Goal: Use online tool/utility: Utilize a website feature to perform a specific function

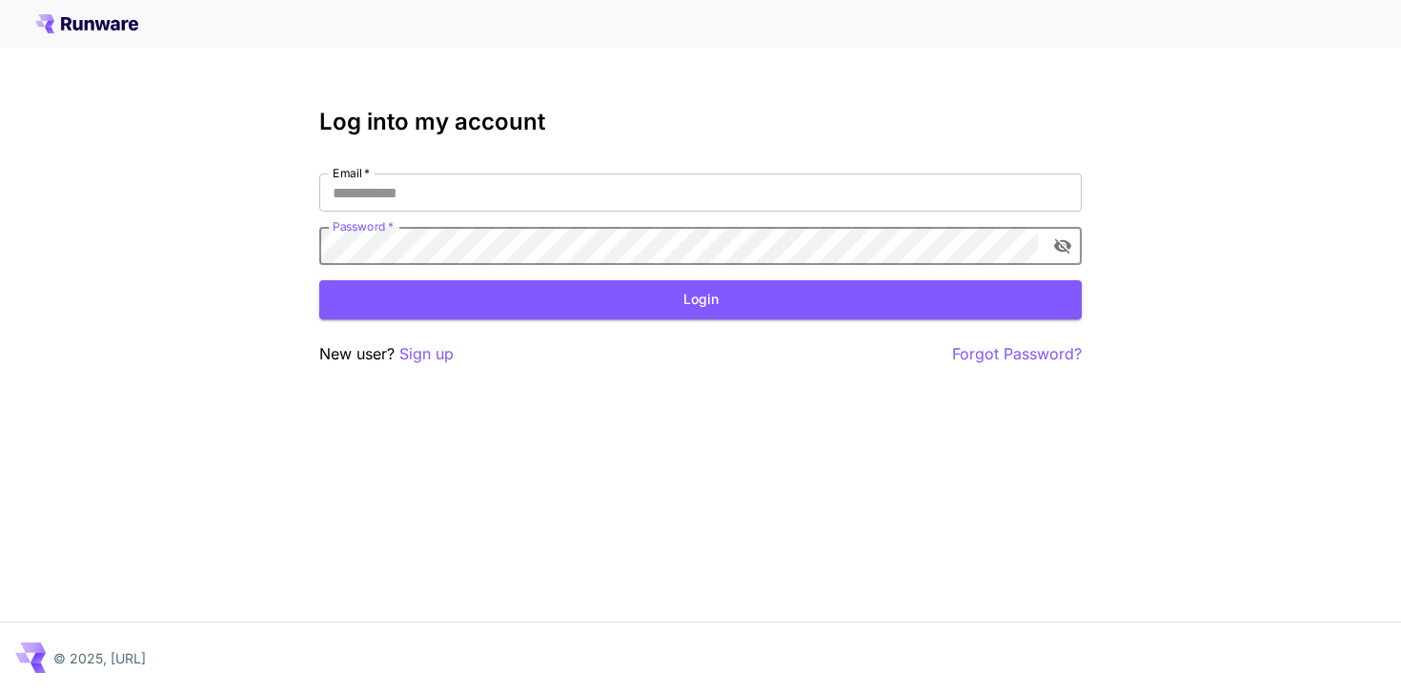
click at [0, 692] on com-1password-button at bounding box center [0, 693] width 0 height 0
click at [655, 196] on input "Email   *" at bounding box center [700, 192] width 762 height 38
click at [0, 692] on com-1password-button at bounding box center [0, 693] width 0 height 0
type input "**********"
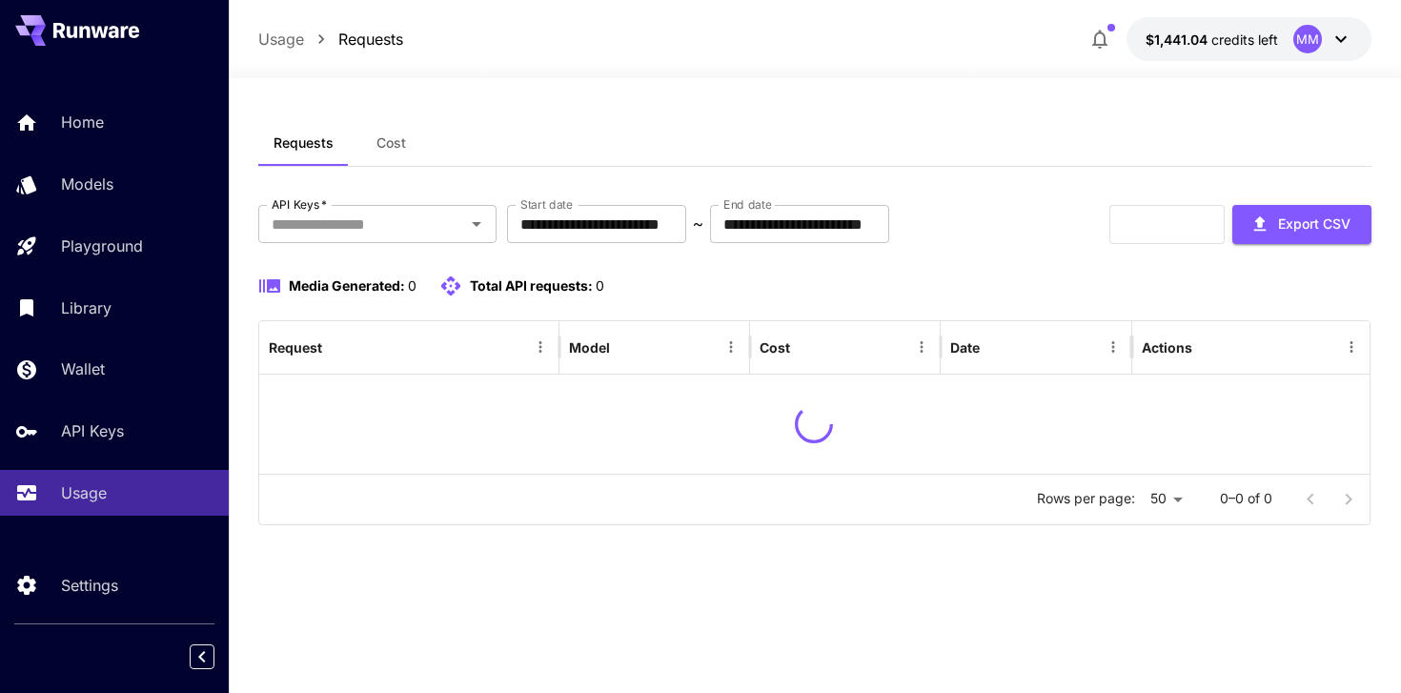
click at [389, 147] on span "Cost" at bounding box center [391, 142] width 30 height 17
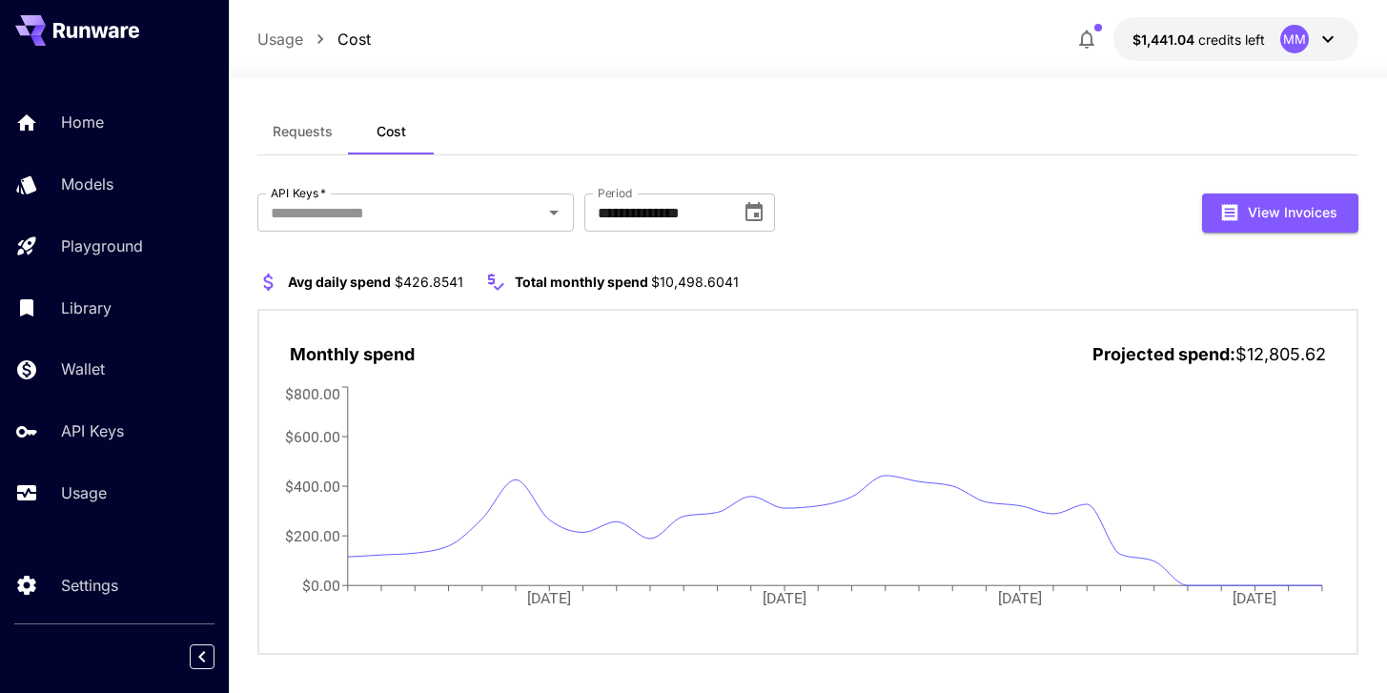
scroll to position [28, 0]
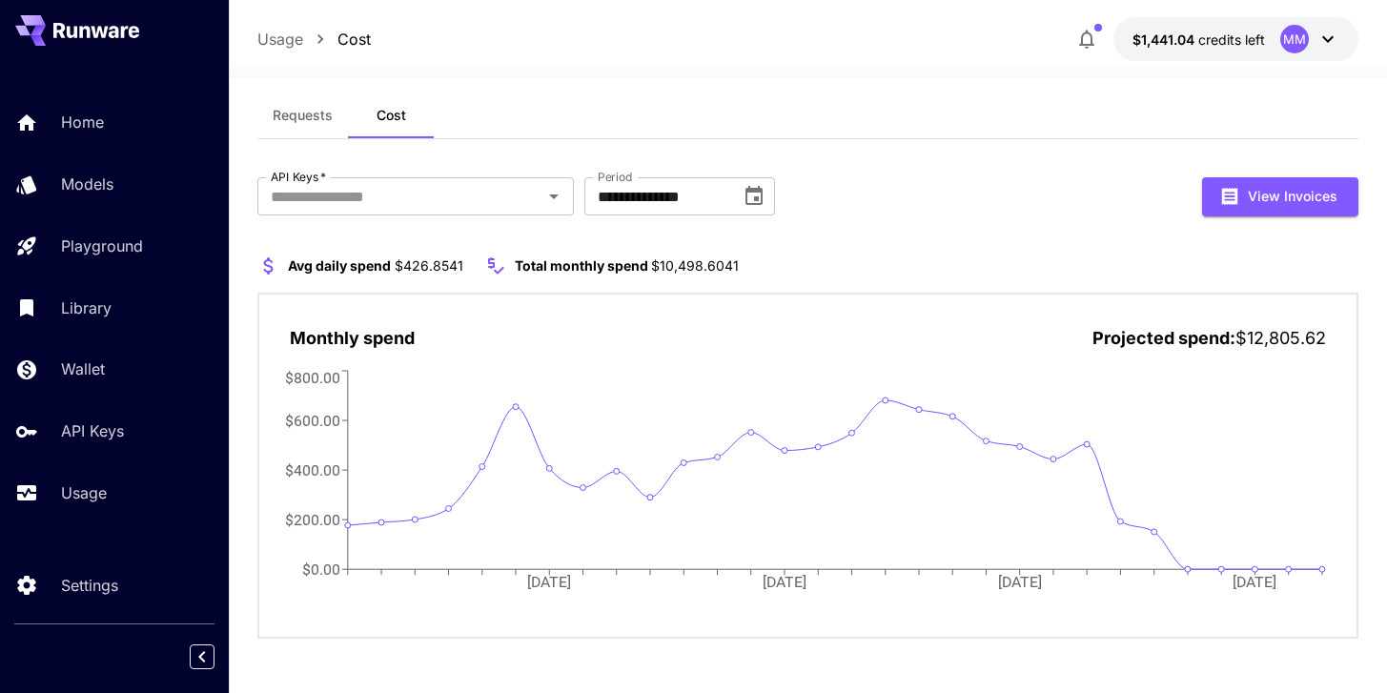
click at [974, 290] on div "Avg daily spend $426.8541 Total monthly spend $10,498.6041 Monthly spend Projec…" at bounding box center [807, 446] width 1100 height 385
click at [922, 159] on div "**********" at bounding box center [807, 372] width 1100 height 561
click at [96, 173] on p "Models" at bounding box center [91, 184] width 52 height 23
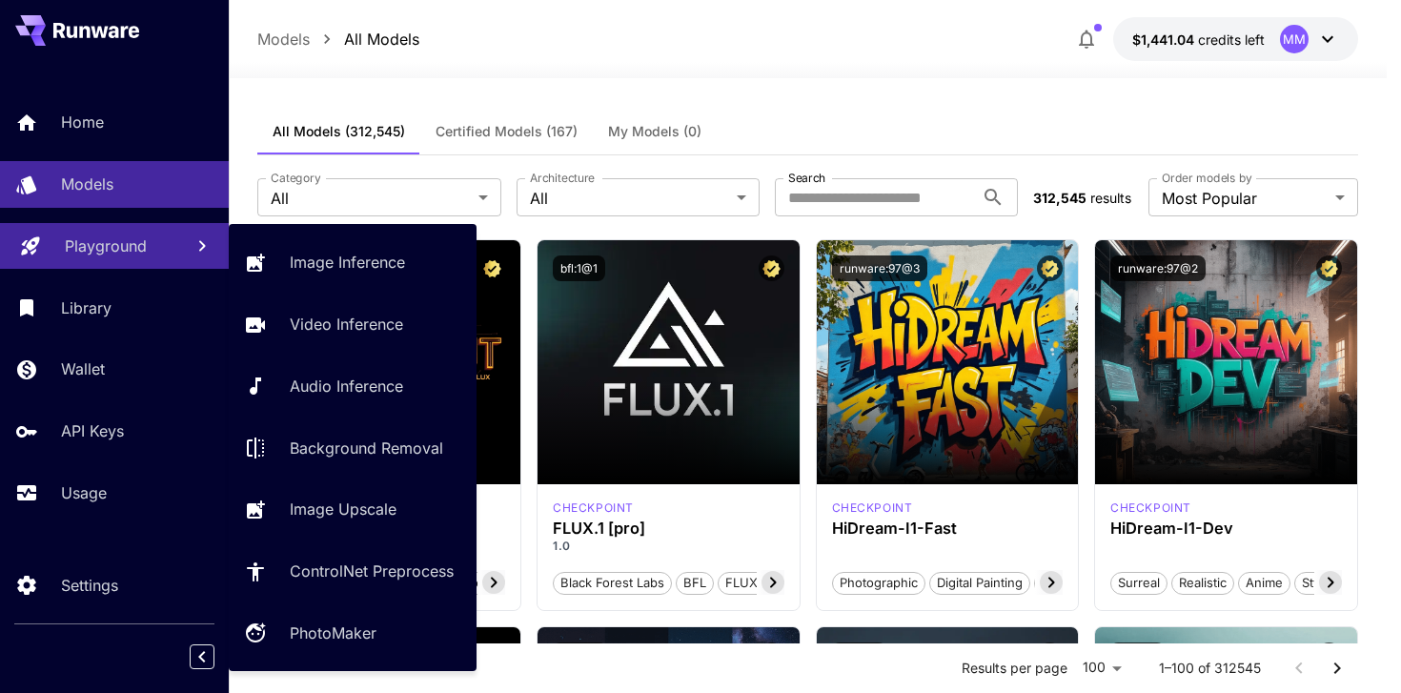
click at [163, 260] on link "Playground" at bounding box center [114, 246] width 229 height 47
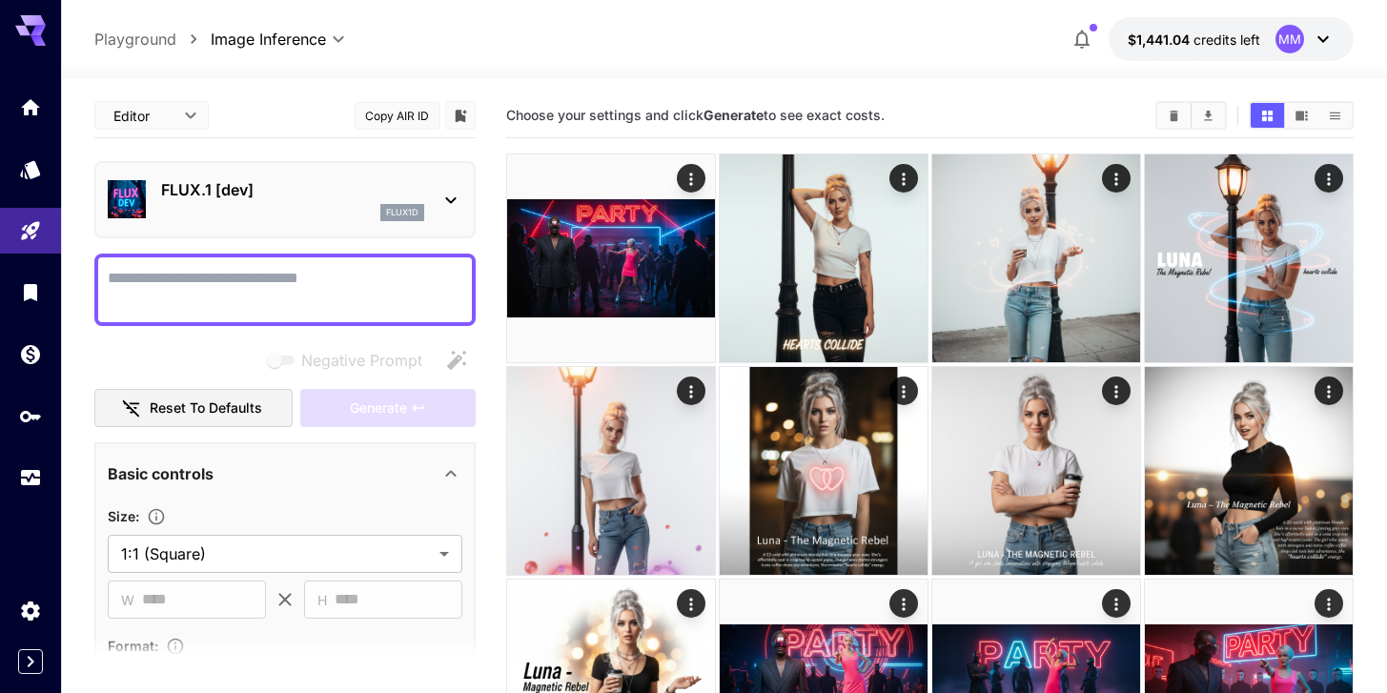
click at [287, 195] on p "FLUX.1 [dev]" at bounding box center [292, 189] width 263 height 23
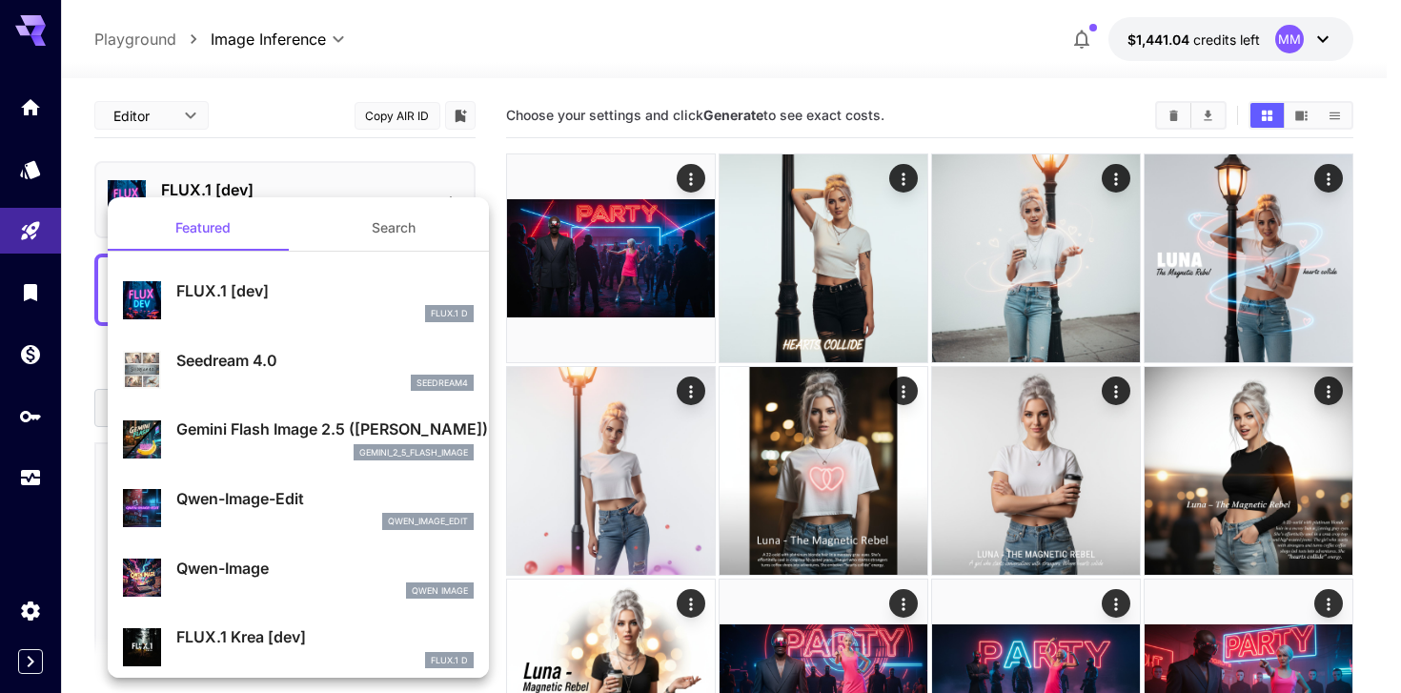
click at [264, 561] on p "Qwen-Image" at bounding box center [324, 568] width 297 height 23
type input "**"
type input "***"
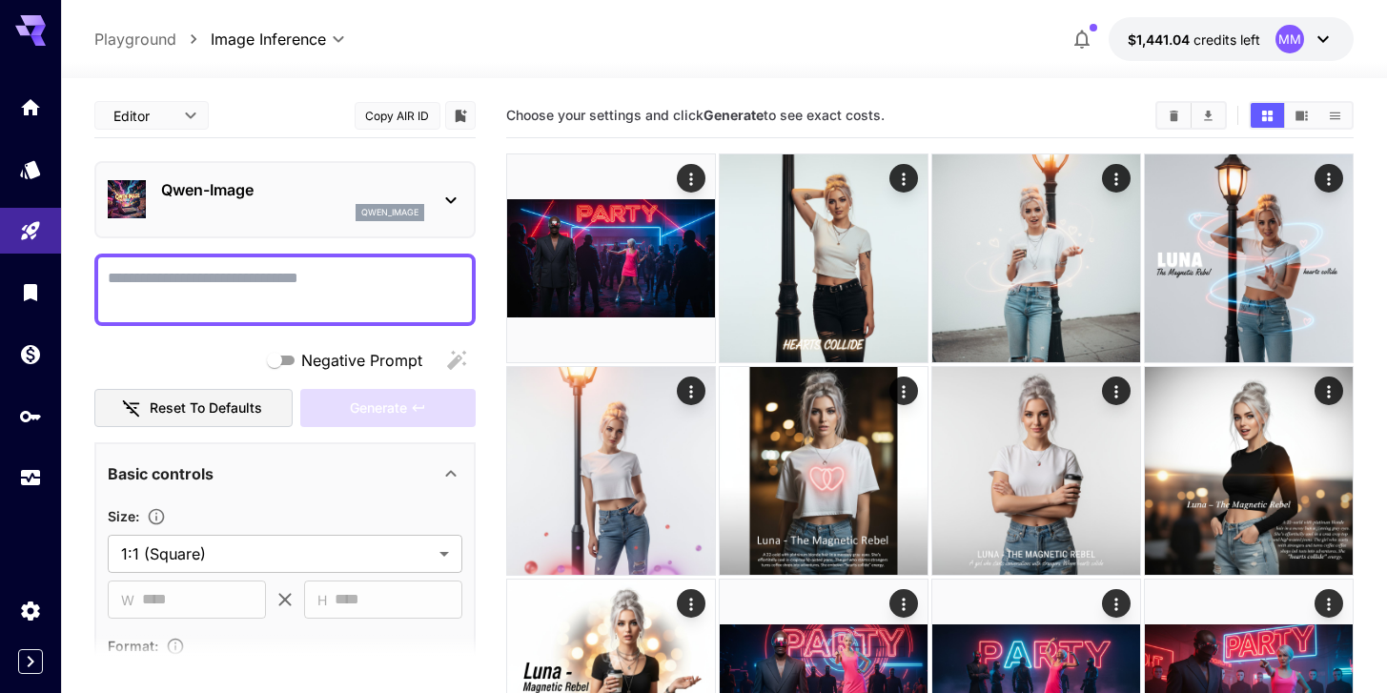
click at [259, 274] on textarea "Negative Prompt" at bounding box center [285, 290] width 355 height 46
click at [213, 288] on textarea "Negative Prompt" at bounding box center [285, 290] width 355 height 46
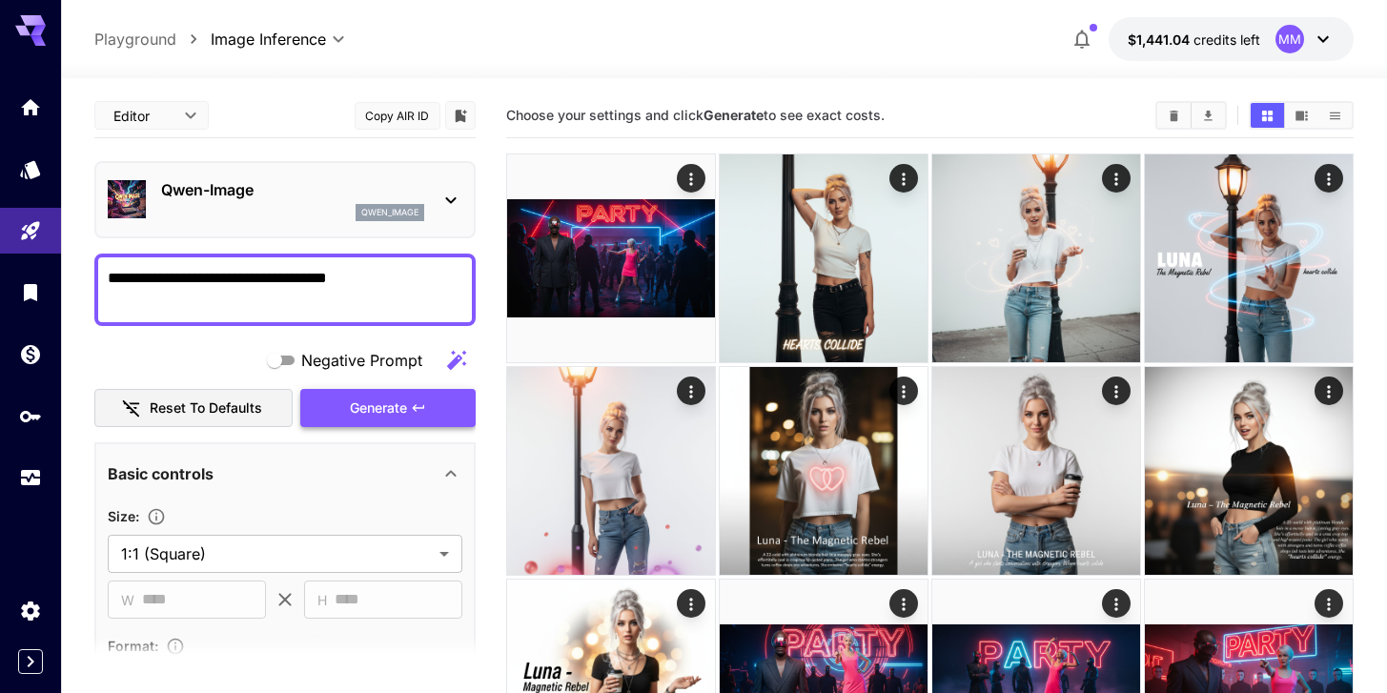
type textarea "**********"
click at [382, 414] on span "Generate" at bounding box center [378, 408] width 57 height 24
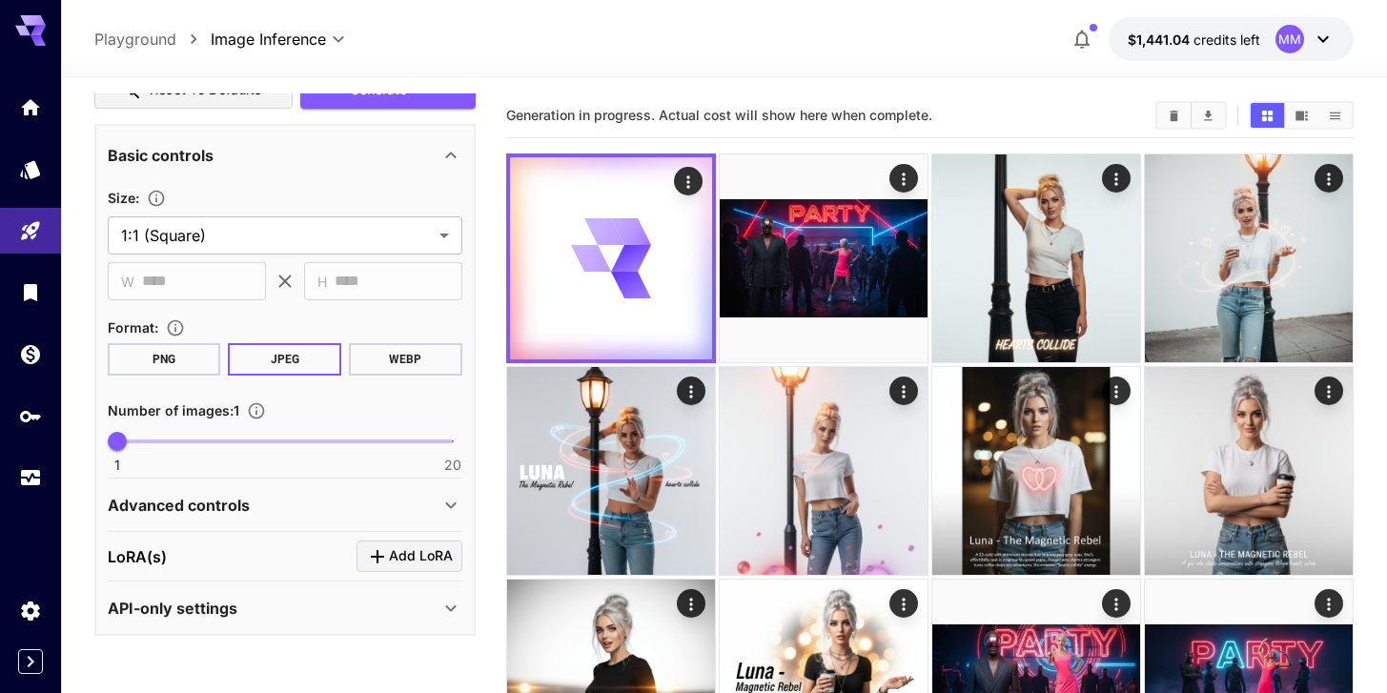
click at [220, 489] on div "Advanced controls" at bounding box center [285, 505] width 355 height 46
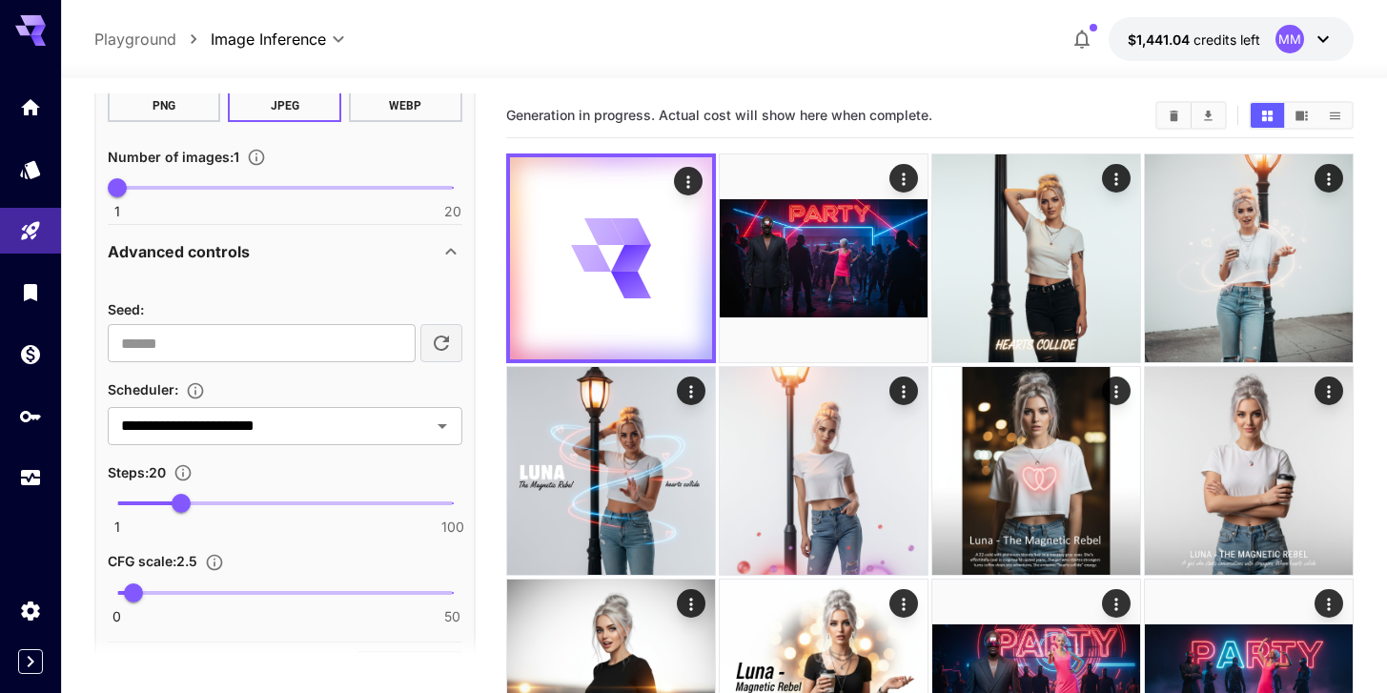
scroll to position [681, 0]
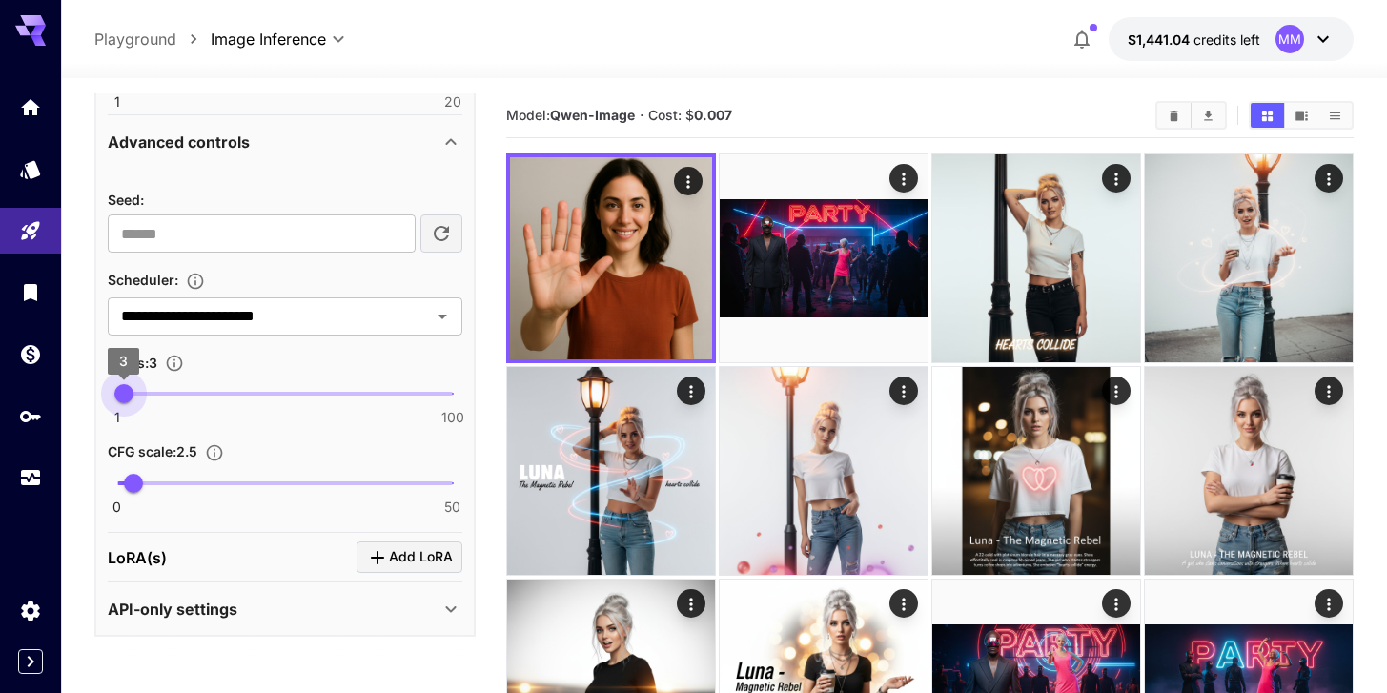
type input "*"
click at [124, 403] on span "3" at bounding box center [123, 393] width 19 height 19
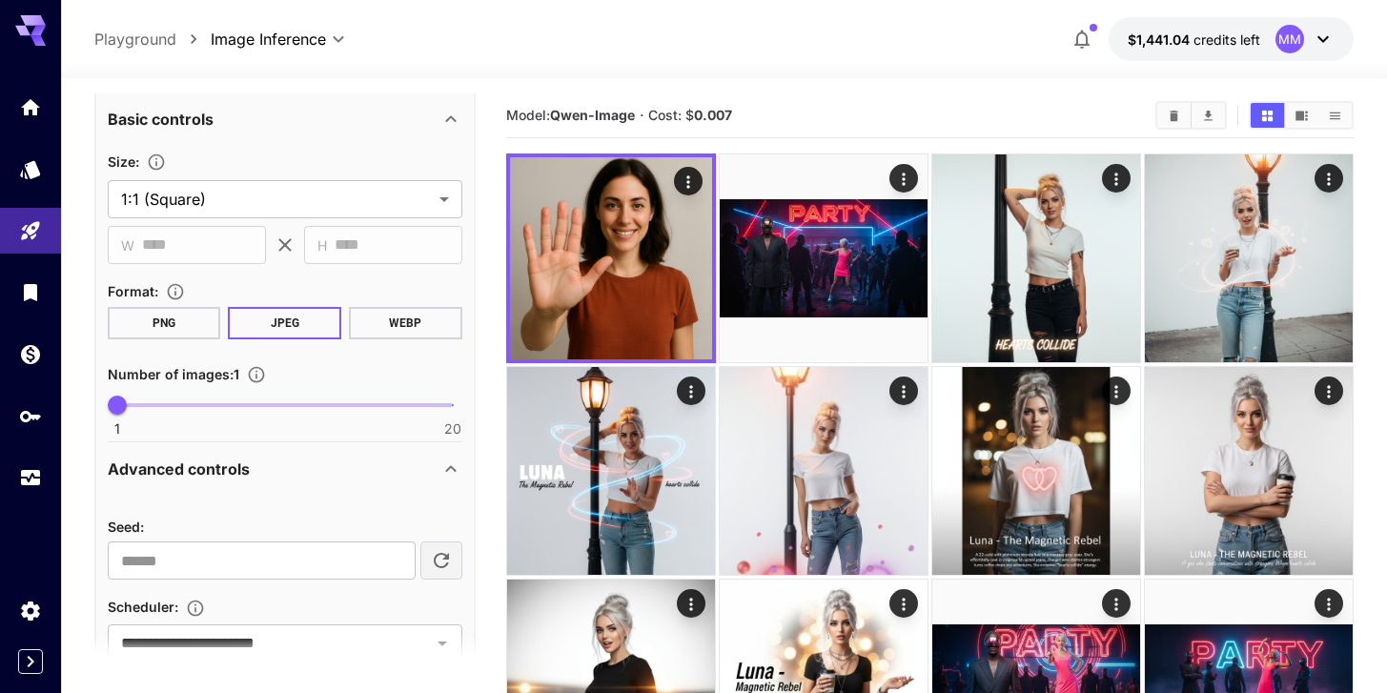
scroll to position [137, 0]
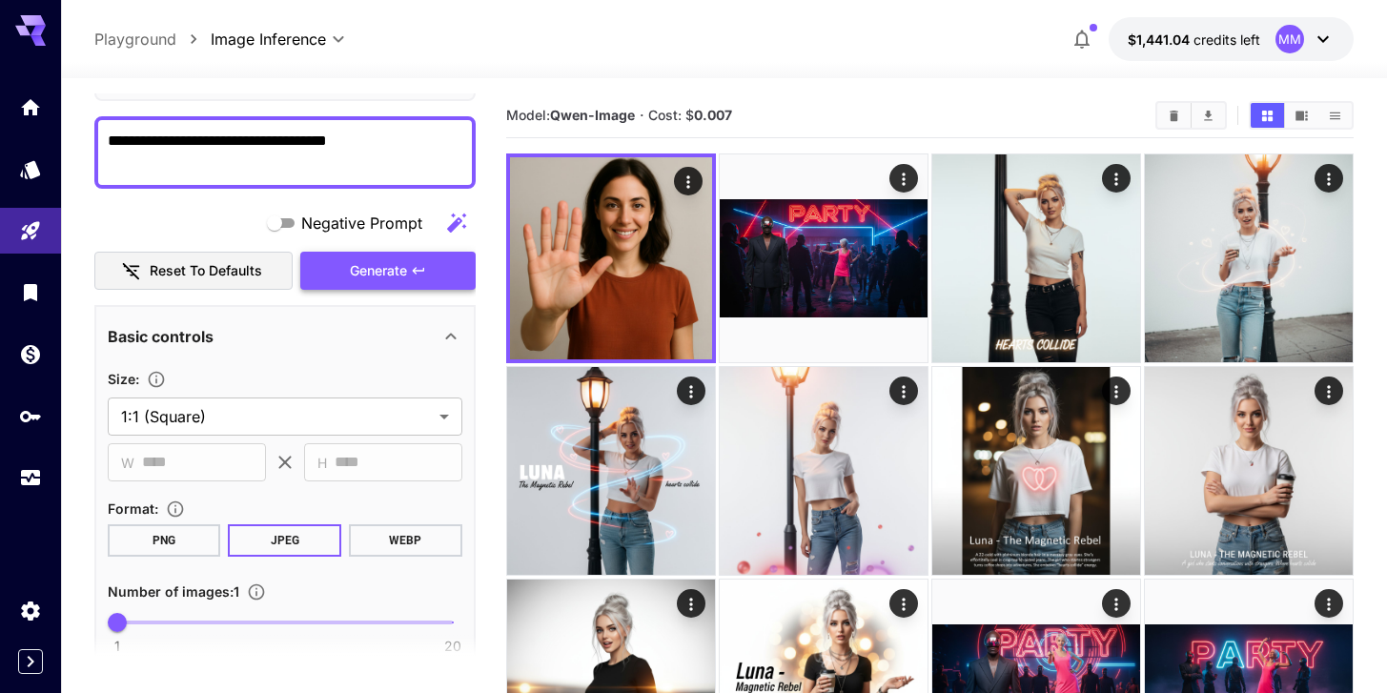
click at [361, 283] on span "Generate" at bounding box center [378, 271] width 57 height 24
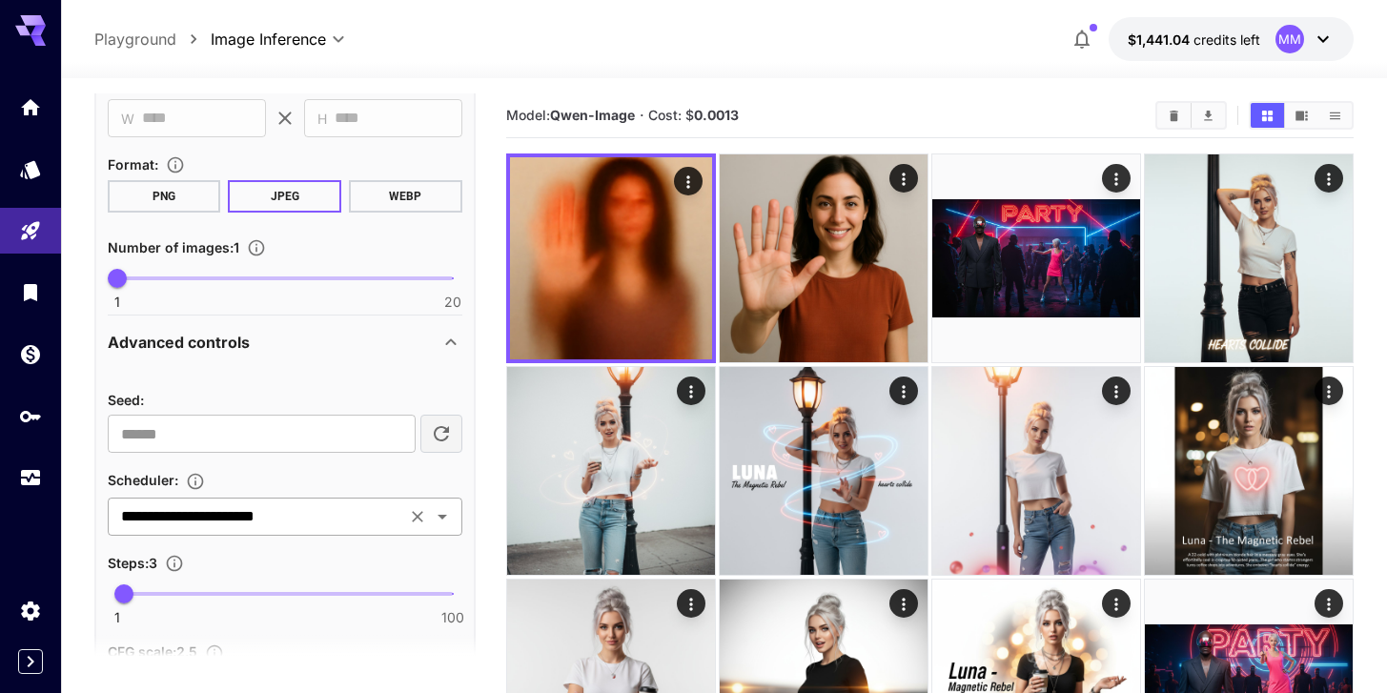
scroll to position [519, 0]
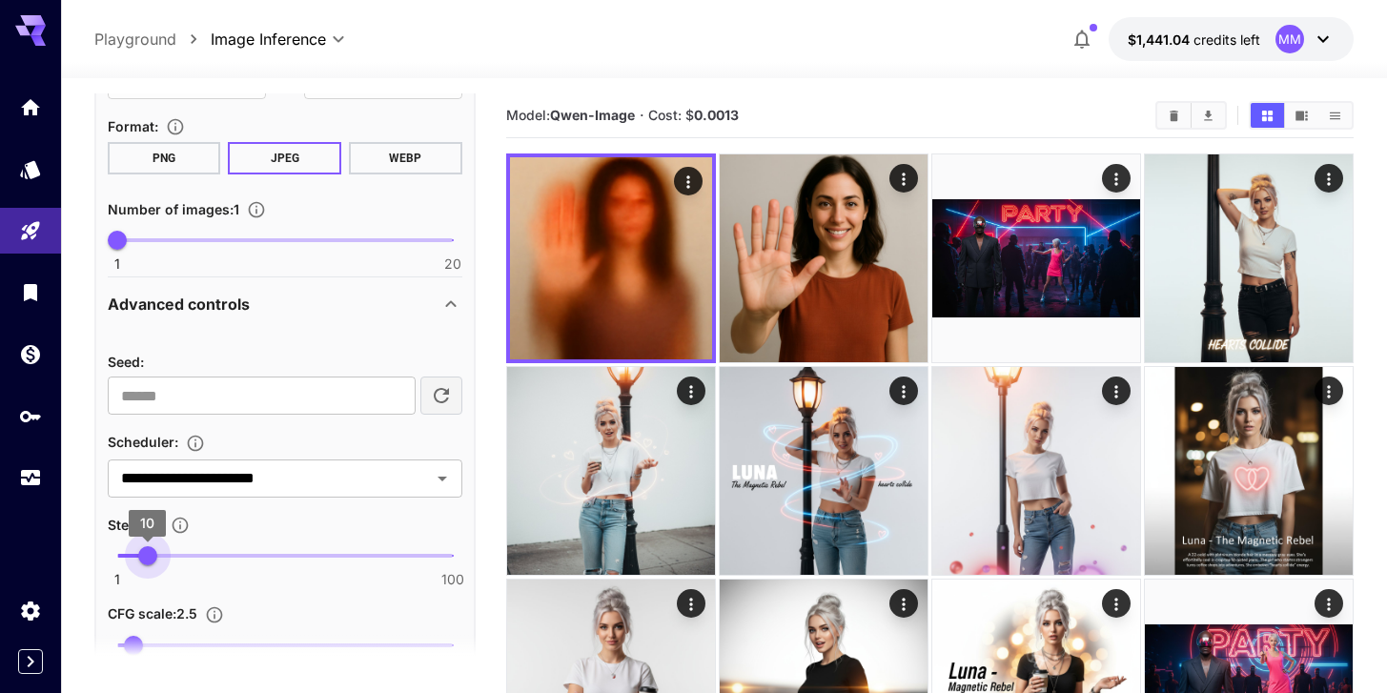
type input "*"
drag, startPoint x: 125, startPoint y: 556, endPoint x: 141, endPoint y: 556, distance: 16.2
click at [141, 556] on span "8" at bounding box center [141, 555] width 19 height 19
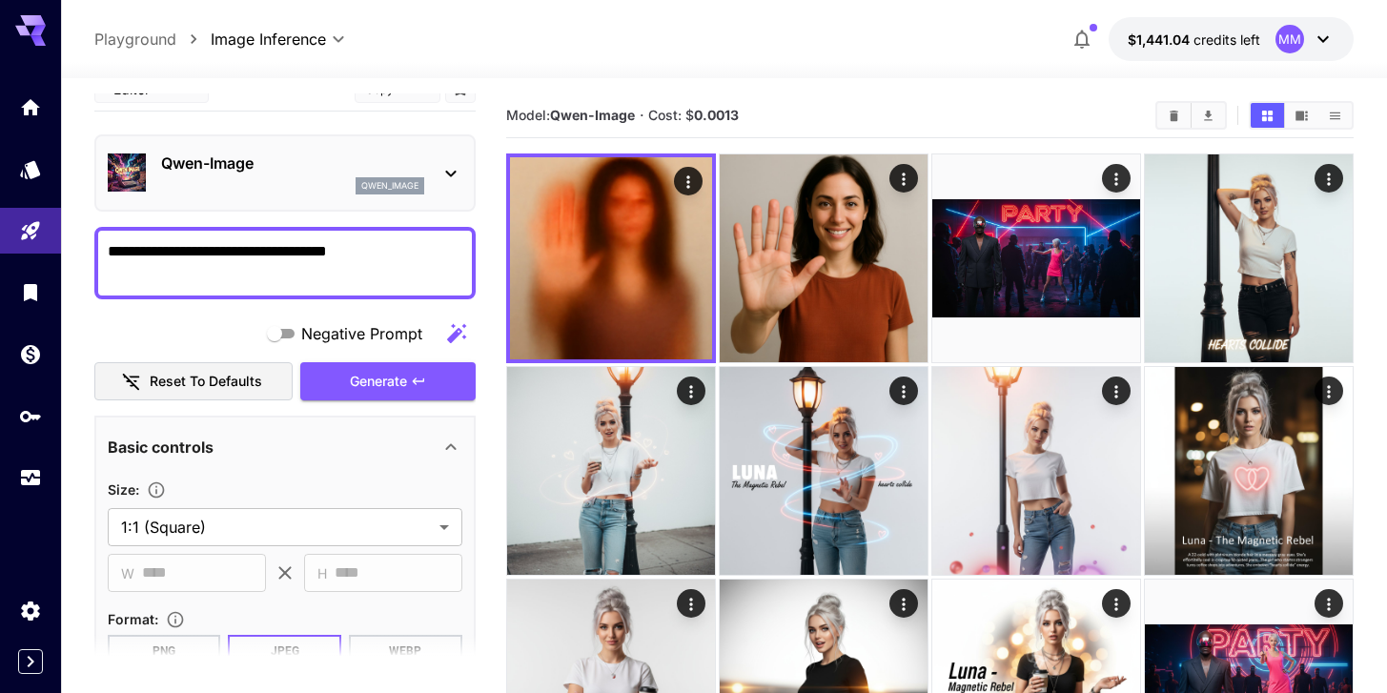
scroll to position [3, 0]
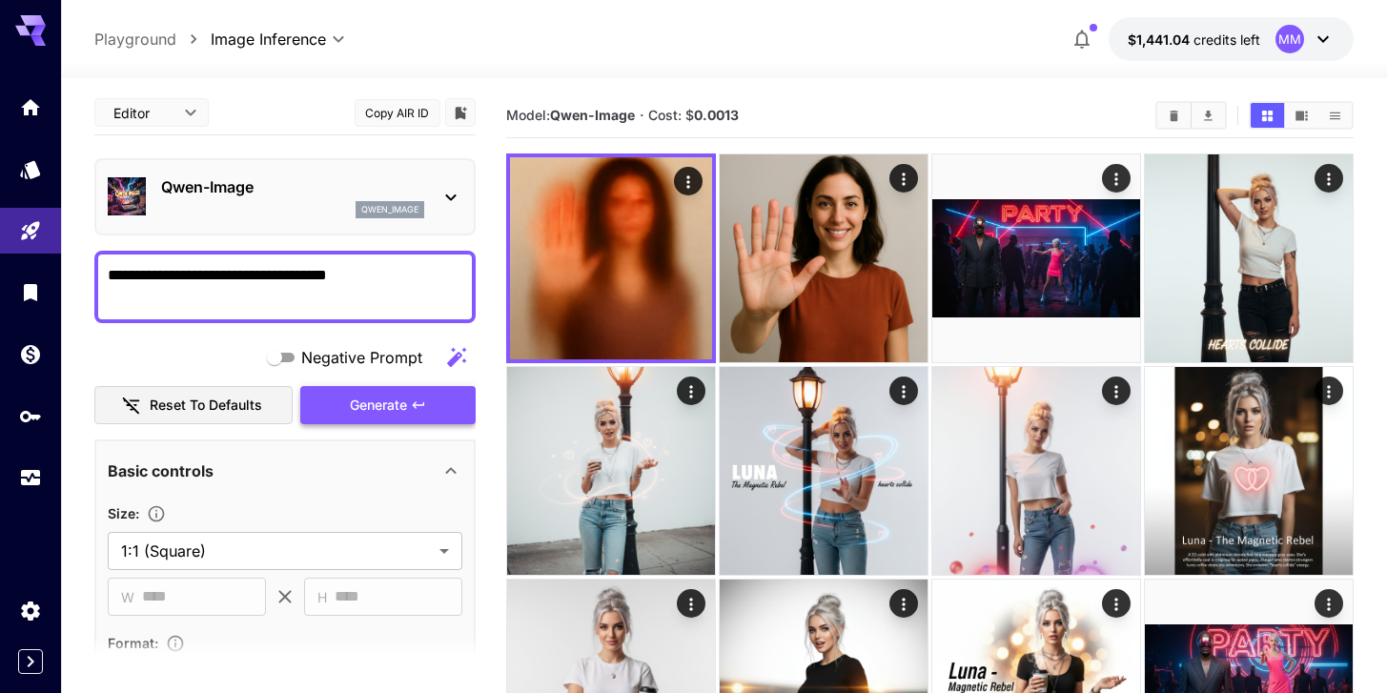
click at [389, 396] on span "Generate" at bounding box center [378, 406] width 57 height 24
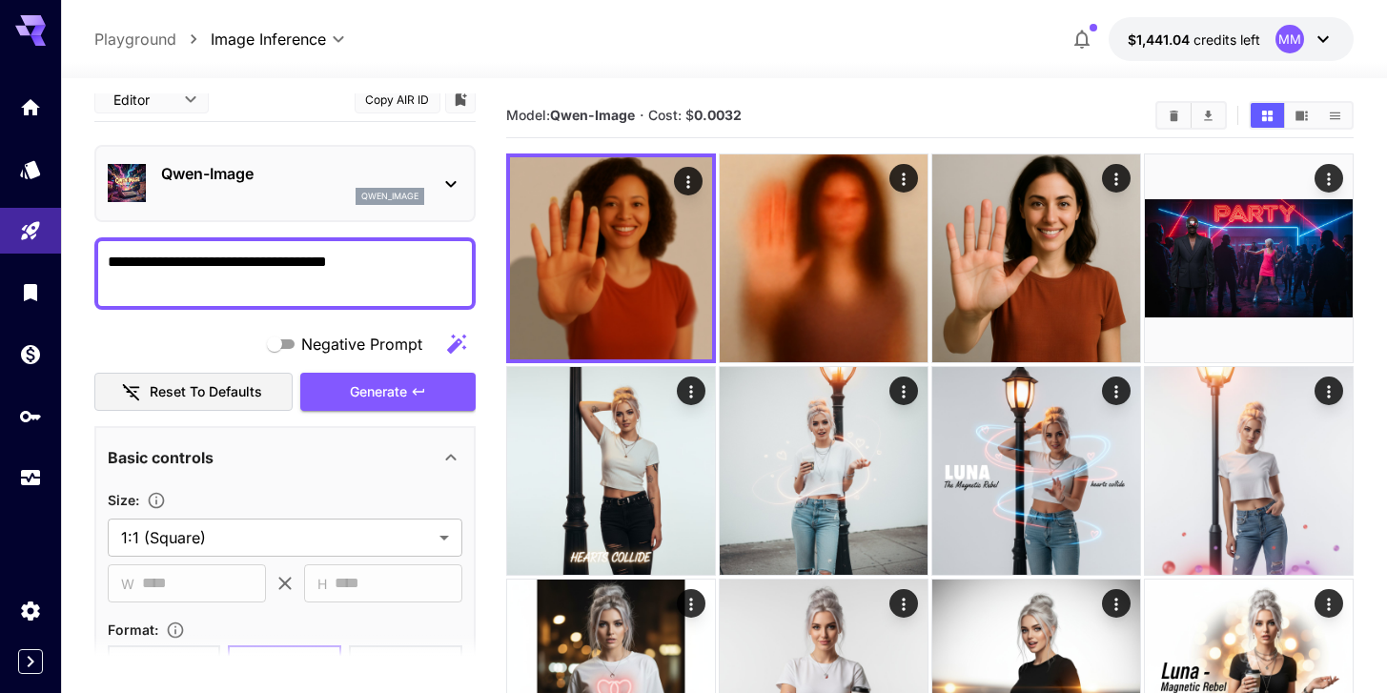
scroll to position [0, 0]
